Goal: Information Seeking & Learning: Learn about a topic

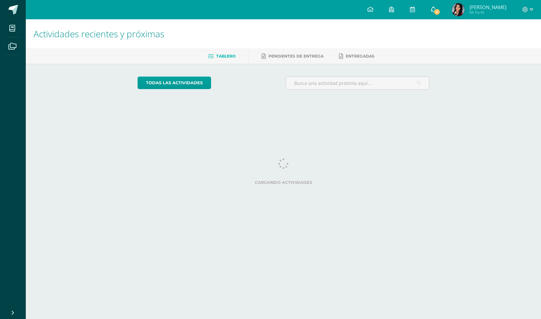
click at [443, 12] on link "1" at bounding box center [433, 9] width 21 height 19
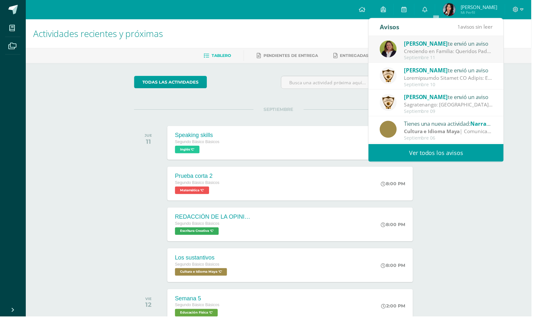
click at [444, 45] on span "[PERSON_NAME]" at bounding box center [429, 43] width 44 height 7
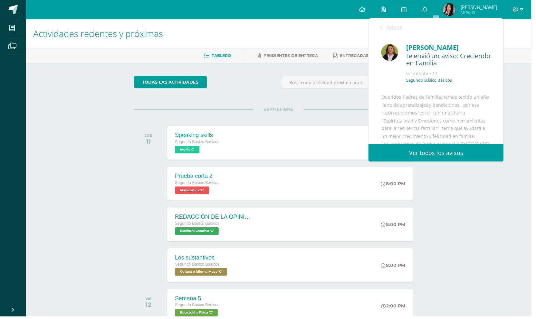
click at [479, 264] on div "Actividades recientes y próximas Tablero Pendientes de entrega Entregadas todas…" at bounding box center [281, 213] width 510 height 389
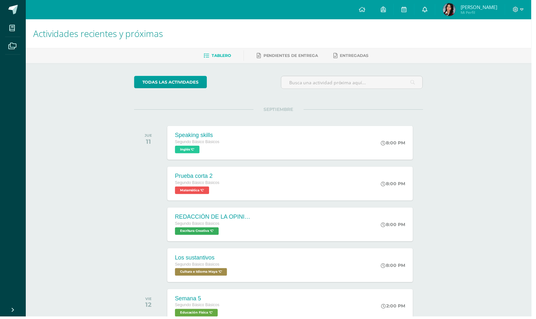
click at [431, 7] on icon at bounding box center [428, 9] width 5 height 6
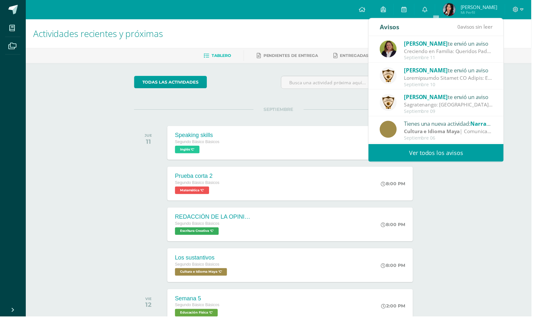
click at [489, 238] on div "Actividades recientes y próximas Tablero Pendientes de entrega Entregadas todas…" at bounding box center [281, 213] width 510 height 389
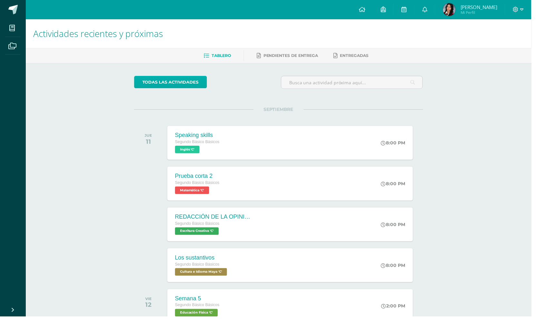
click at [191, 85] on link "todas las Actividades" at bounding box center [171, 83] width 73 height 13
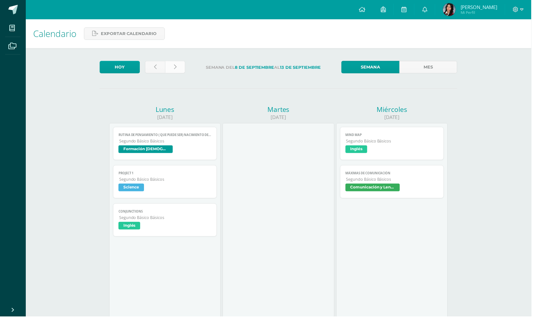
click at [179, 72] on link at bounding box center [176, 67] width 20 height 13
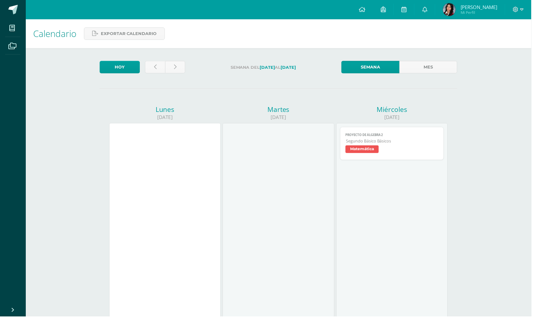
click at [369, 148] on span "Matemática" at bounding box center [364, 151] width 33 height 8
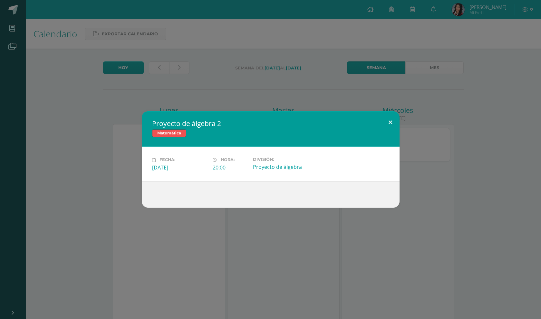
click at [393, 124] on button at bounding box center [390, 122] width 18 height 22
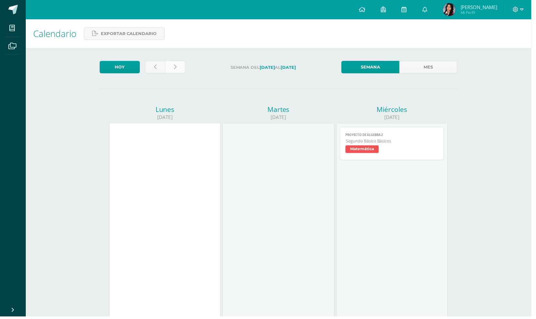
click at [175, 70] on icon at bounding box center [176, 67] width 3 height 5
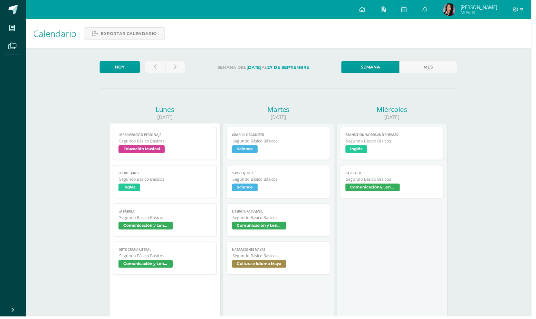
click at [157, 153] on span "Educación Musical" at bounding box center [142, 151] width 47 height 8
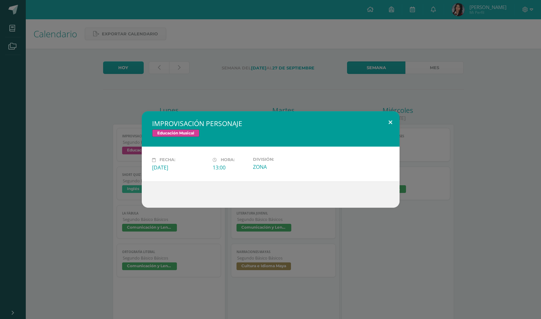
click at [389, 122] on button at bounding box center [390, 122] width 18 height 22
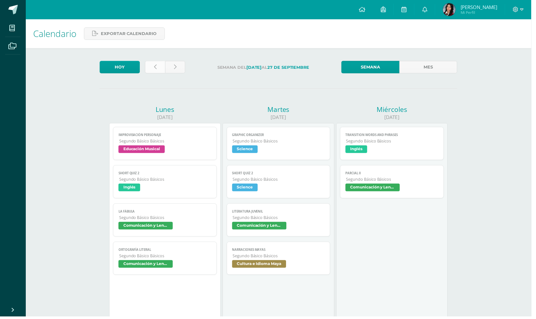
click at [162, 66] on link at bounding box center [156, 67] width 20 height 13
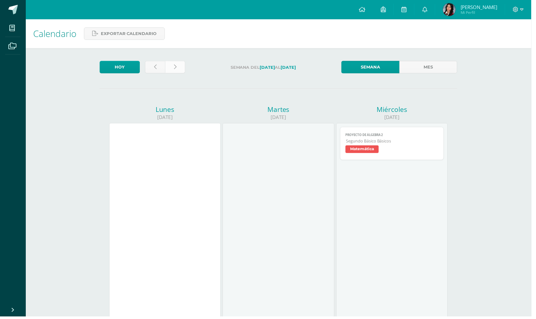
click at [178, 70] on link at bounding box center [176, 67] width 20 height 13
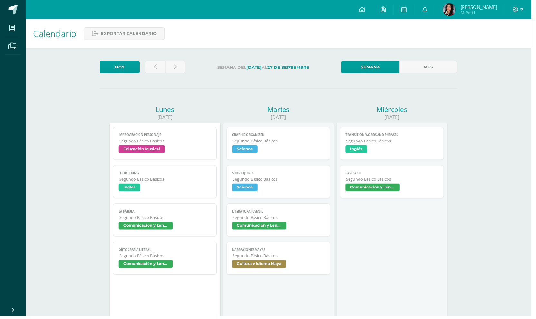
click at [129, 190] on span "Inglés" at bounding box center [130, 189] width 22 height 8
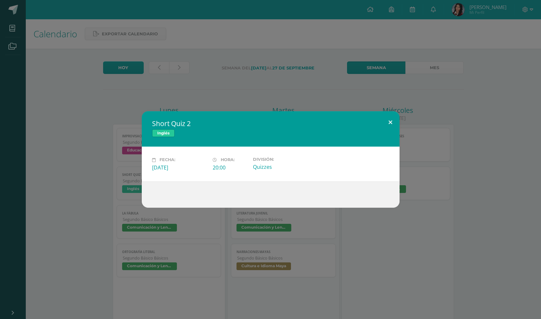
click at [389, 123] on button at bounding box center [390, 122] width 18 height 22
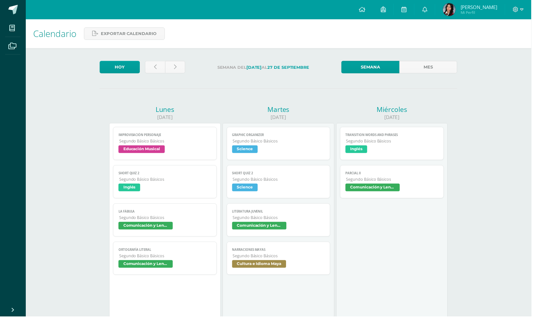
click at [380, 189] on span "Comunicación y Lenguaje" at bounding box center [375, 189] width 55 height 8
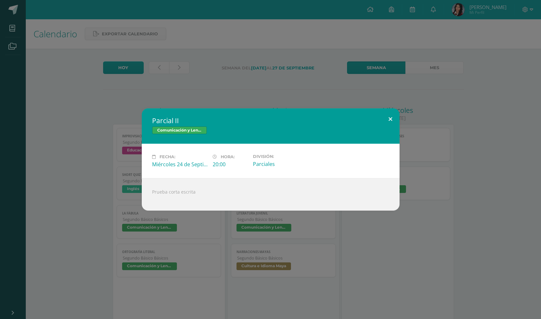
click at [393, 120] on button at bounding box center [390, 119] width 18 height 22
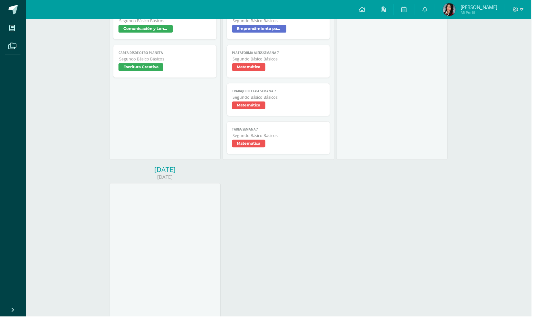
scroll to position [237, 0]
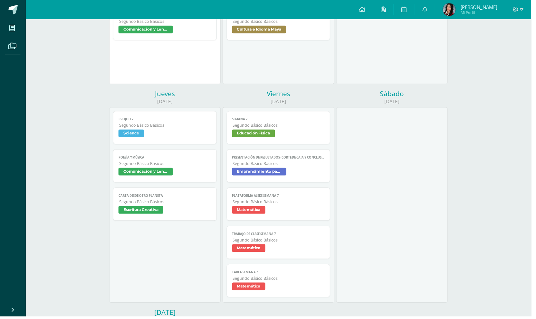
click at [281, 171] on span "Emprendimiento para la Productividad" at bounding box center [261, 173] width 55 height 8
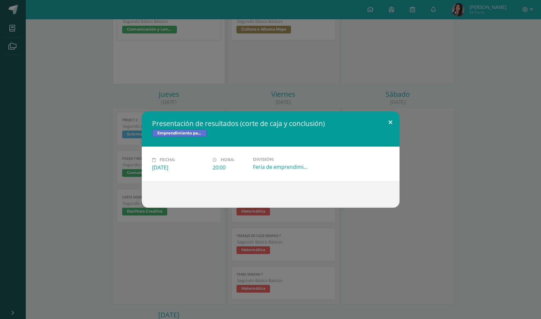
click at [391, 121] on button at bounding box center [390, 122] width 18 height 22
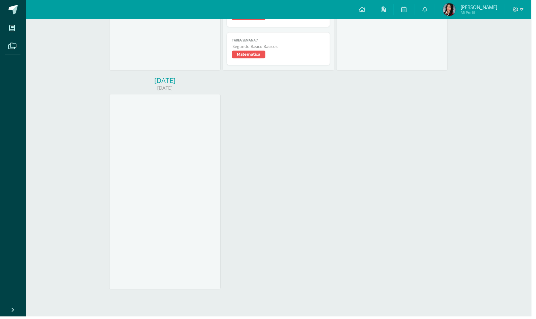
scroll to position [0, 0]
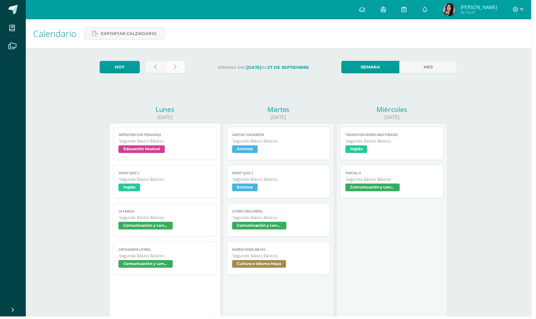
click at [177, 69] on icon at bounding box center [176, 67] width 3 height 5
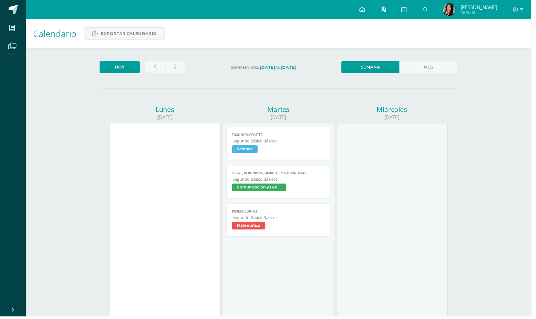
click at [253, 230] on span "Matemática" at bounding box center [250, 228] width 33 height 8
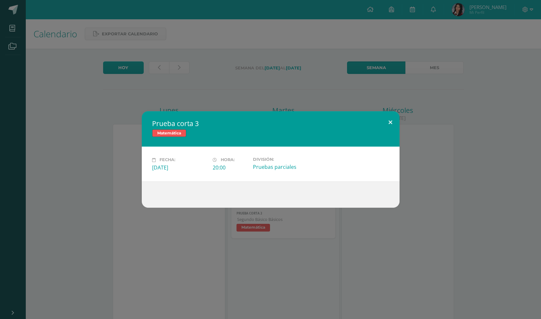
click at [389, 123] on button at bounding box center [390, 122] width 18 height 22
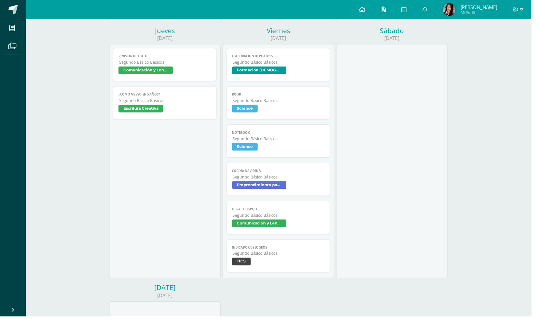
scroll to position [385, 0]
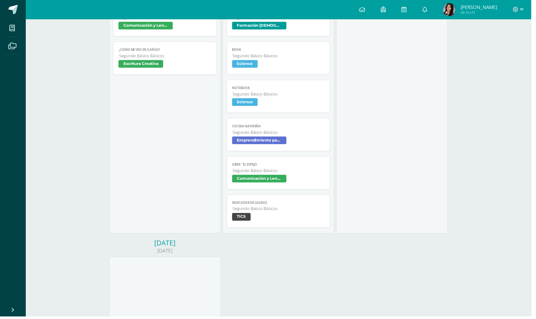
click at [267, 181] on span "Comunicación y Lenguaje" at bounding box center [261, 180] width 55 height 8
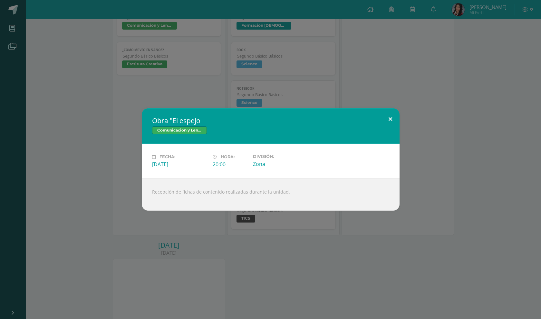
click at [391, 118] on button at bounding box center [390, 119] width 18 height 22
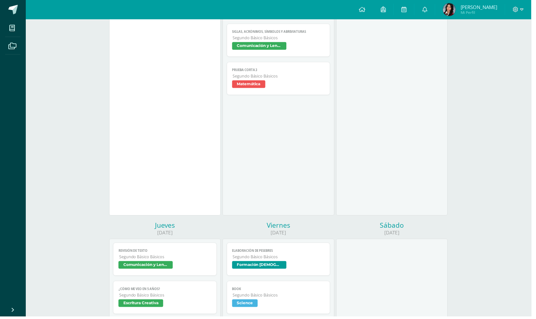
scroll to position [0, 0]
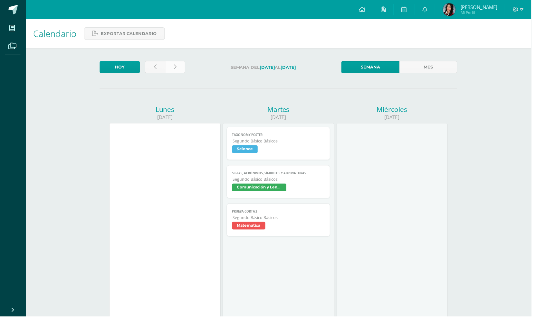
click at [180, 66] on link at bounding box center [176, 67] width 20 height 13
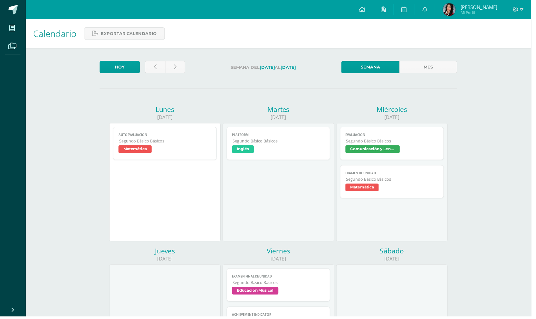
click at [143, 151] on span "Matemática" at bounding box center [135, 151] width 33 height 8
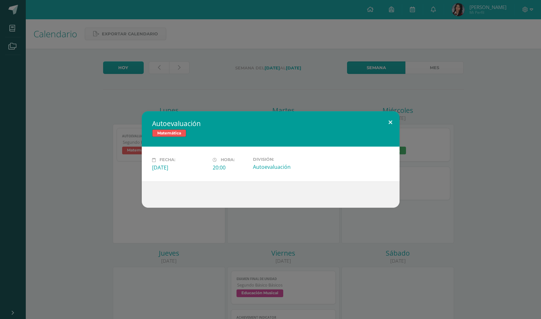
click at [392, 125] on button at bounding box center [390, 122] width 18 height 22
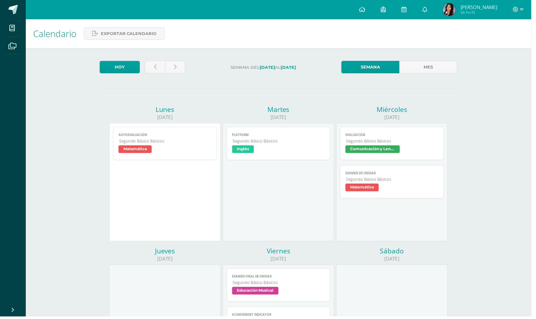
click at [248, 151] on span "Inglés" at bounding box center [245, 151] width 22 height 8
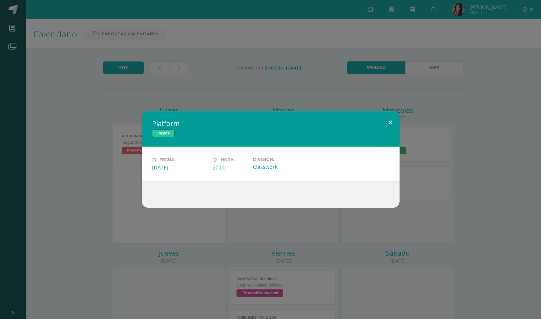
click at [390, 121] on button at bounding box center [390, 122] width 18 height 22
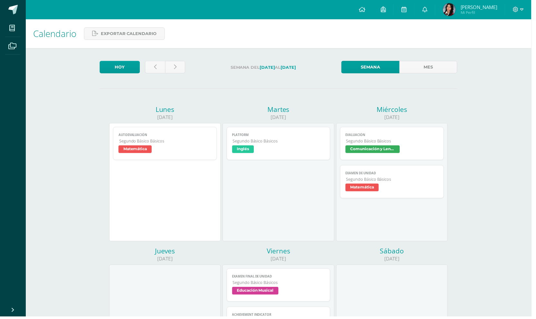
click at [377, 148] on span "Comunicación y Lenguaje" at bounding box center [375, 151] width 55 height 8
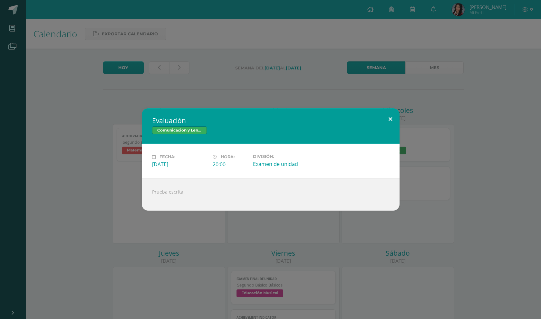
click at [391, 118] on button at bounding box center [390, 119] width 18 height 22
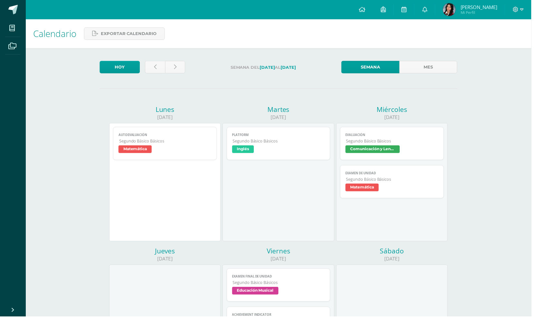
click at [371, 192] on span "Matemática" at bounding box center [364, 189] width 33 height 8
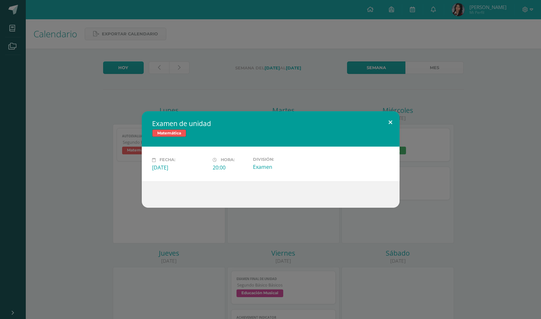
click at [390, 119] on button at bounding box center [390, 122] width 18 height 22
